Goal: Information Seeking & Learning: Learn about a topic

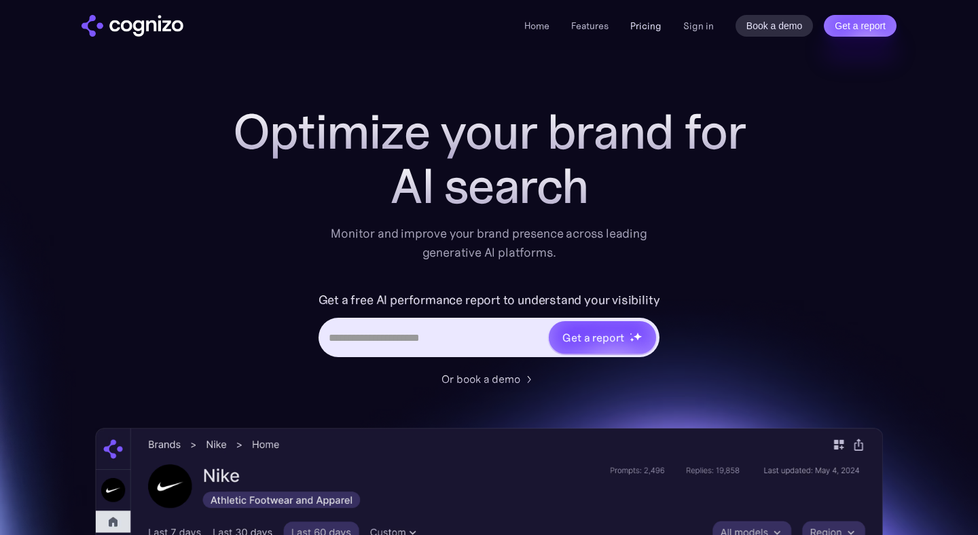
click at [637, 26] on link "Pricing" at bounding box center [645, 26] width 31 height 12
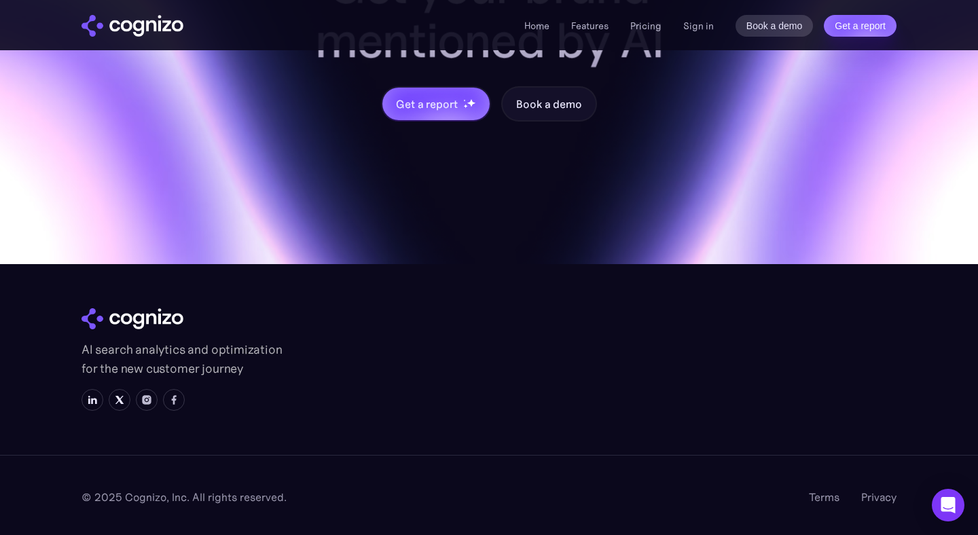
scroll to position [4167, 0]
click at [88, 403] on img at bounding box center [92, 400] width 11 height 11
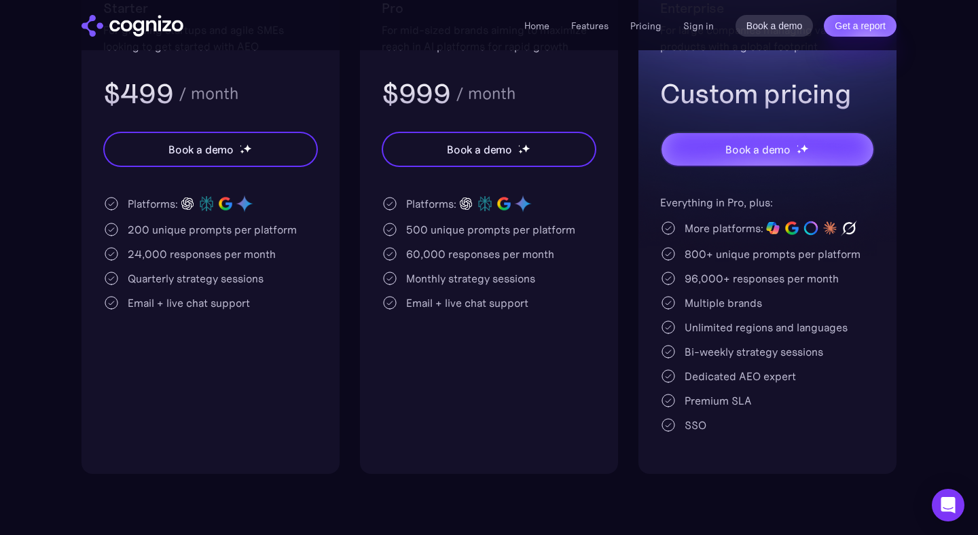
scroll to position [355, 0]
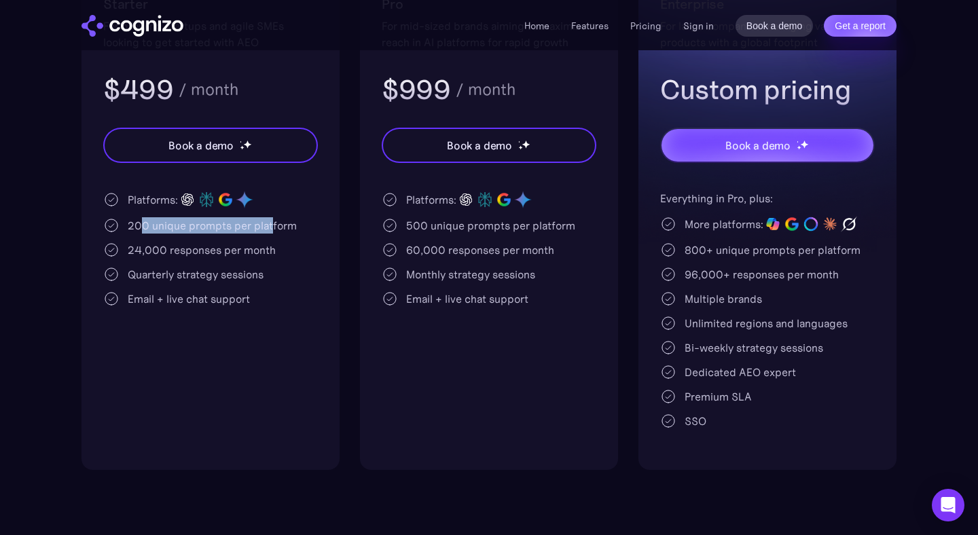
drag, startPoint x: 139, startPoint y: 230, endPoint x: 273, endPoint y: 226, distance: 134.5
click at [273, 226] on div "200 unique prompts per platform" at bounding box center [212, 225] width 169 height 16
